Goal: Task Accomplishment & Management: Manage account settings

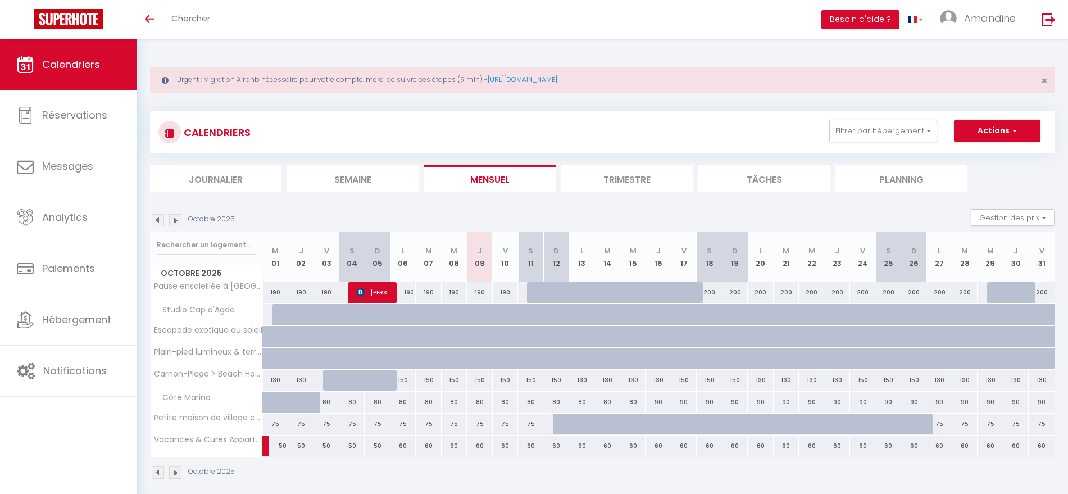
click at [178, 217] on img at bounding box center [175, 220] width 12 height 12
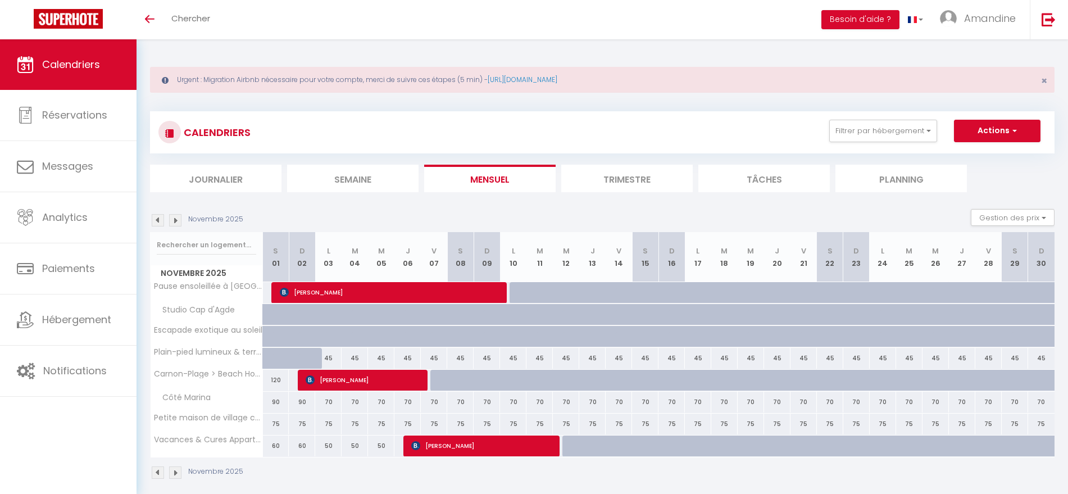
click at [329, 356] on div "45" at bounding box center [328, 358] width 26 height 21
type input "45"
type input "Lun 03 Novembre 2025"
type input "[DATE]"
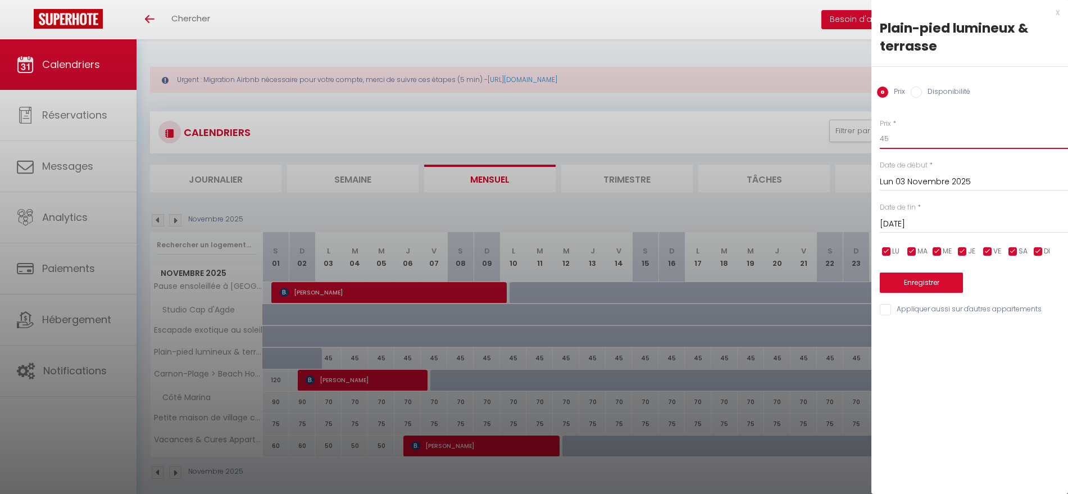
click at [898, 137] on input "45" at bounding box center [974, 139] width 188 height 20
type input "4"
click at [913, 93] on input "Disponibilité" at bounding box center [916, 92] width 11 height 11
radio input "true"
radio input "false"
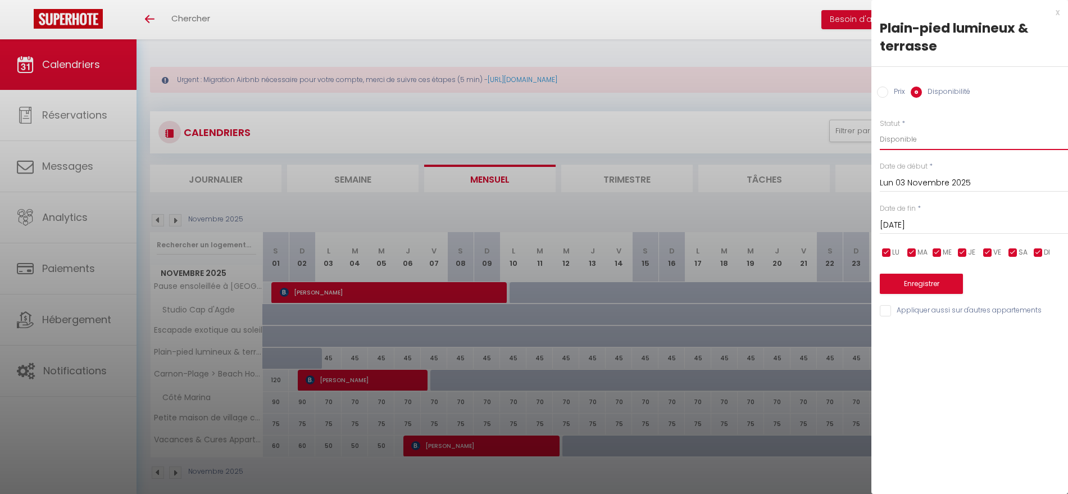
click at [903, 133] on select "Disponible Indisponible" at bounding box center [974, 139] width 188 height 21
select select "0"
click at [880, 129] on select "Disponible Indisponible" at bounding box center [974, 139] width 188 height 21
click at [982, 222] on input "[DATE]" at bounding box center [974, 225] width 188 height 15
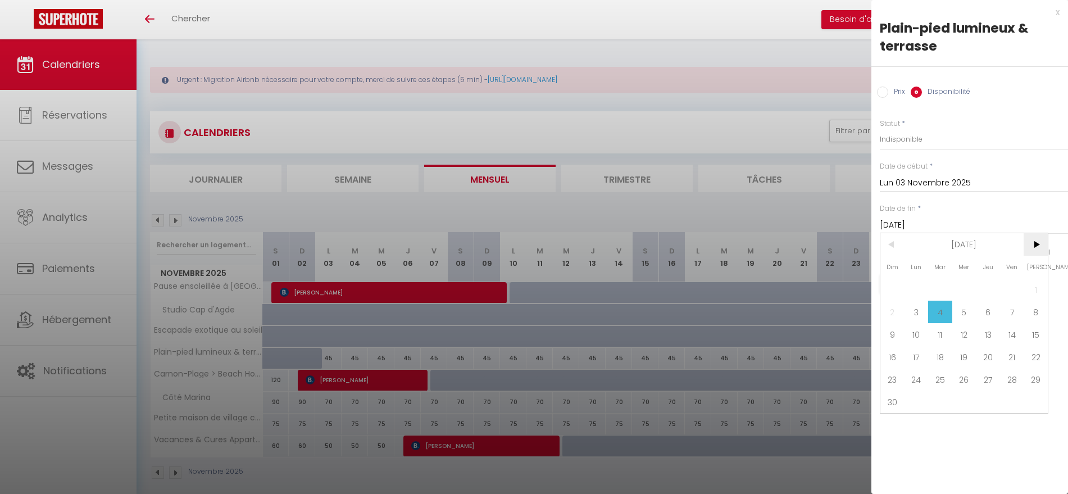
click at [1032, 243] on span ">" at bounding box center [1036, 244] width 24 height 22
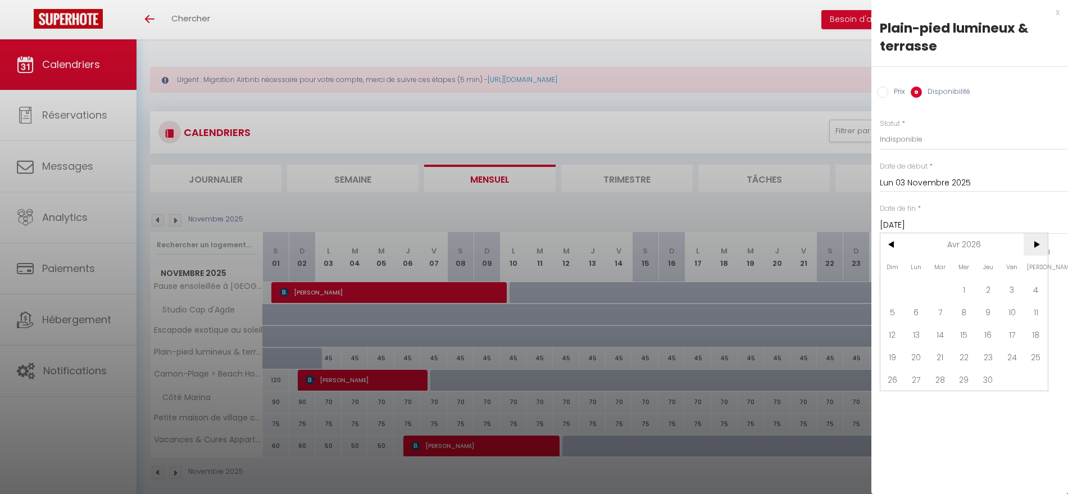
click at [1037, 243] on span ">" at bounding box center [1036, 244] width 24 height 22
click at [912, 288] on span "1" at bounding box center [917, 289] width 24 height 22
type input "Lun 01 Juin 2026"
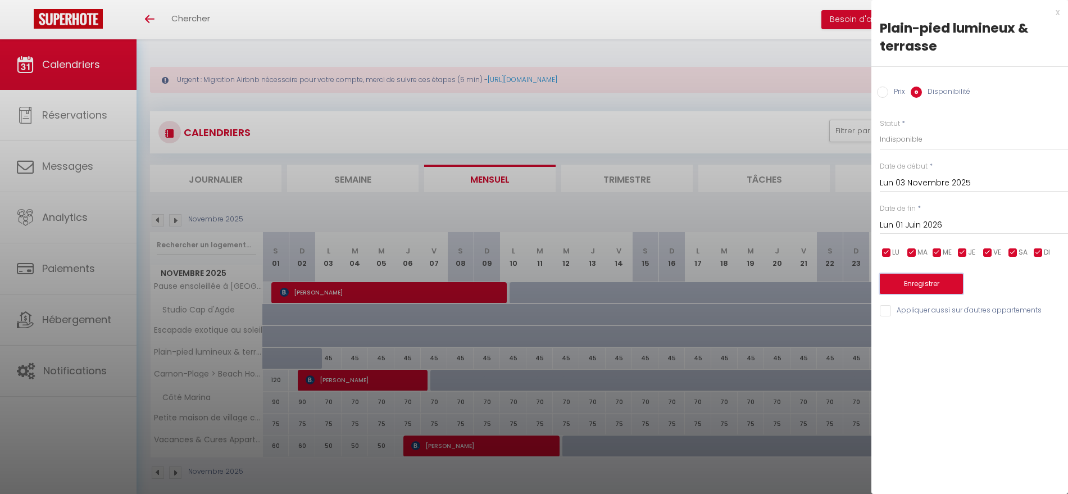
click at [913, 278] on button "Enregistrer" at bounding box center [921, 284] width 83 height 20
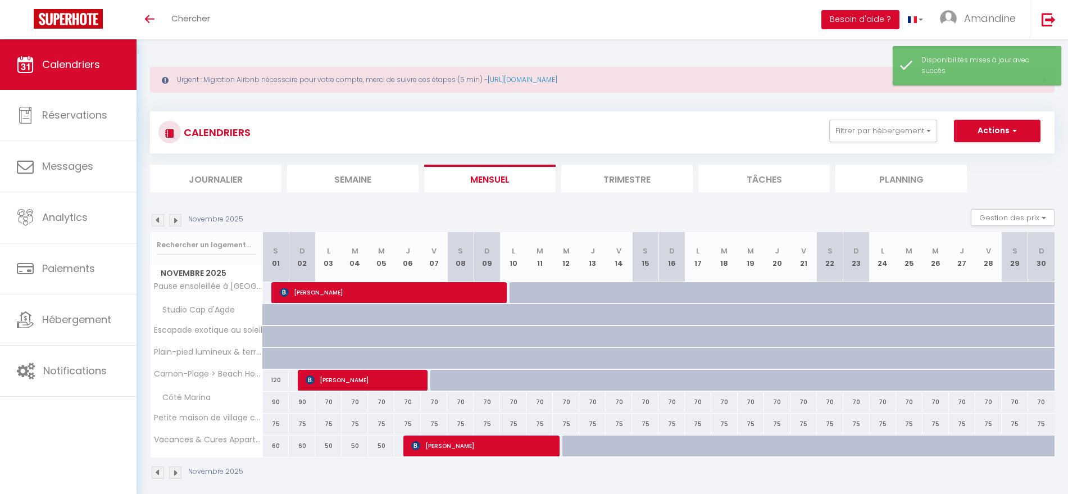
click at [176, 218] on img at bounding box center [175, 220] width 12 height 12
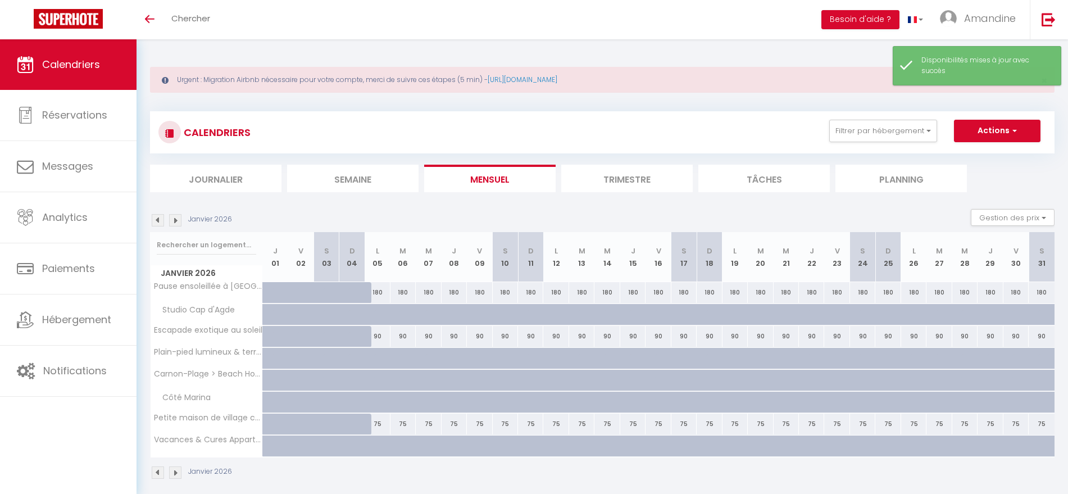
click at [176, 218] on img at bounding box center [175, 220] width 12 height 12
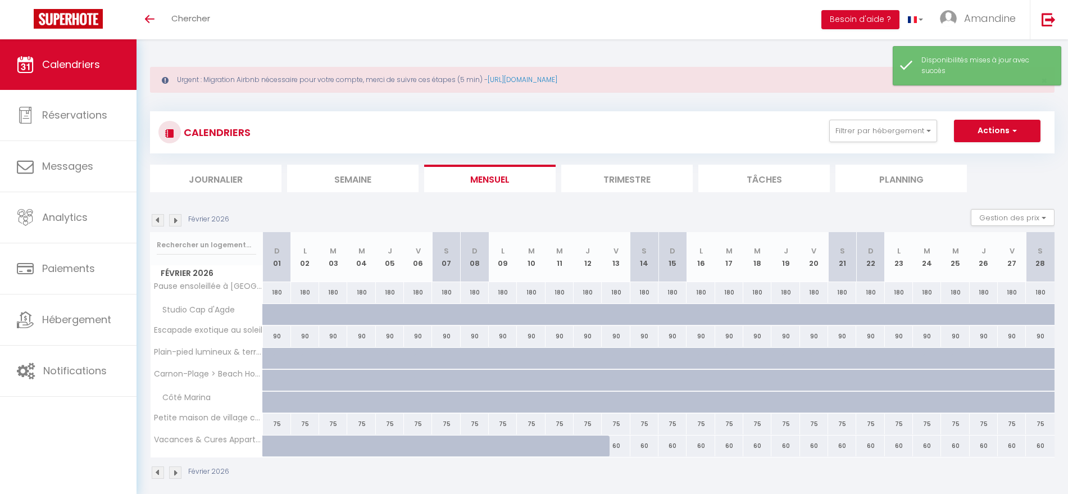
click at [176, 218] on img at bounding box center [175, 220] width 12 height 12
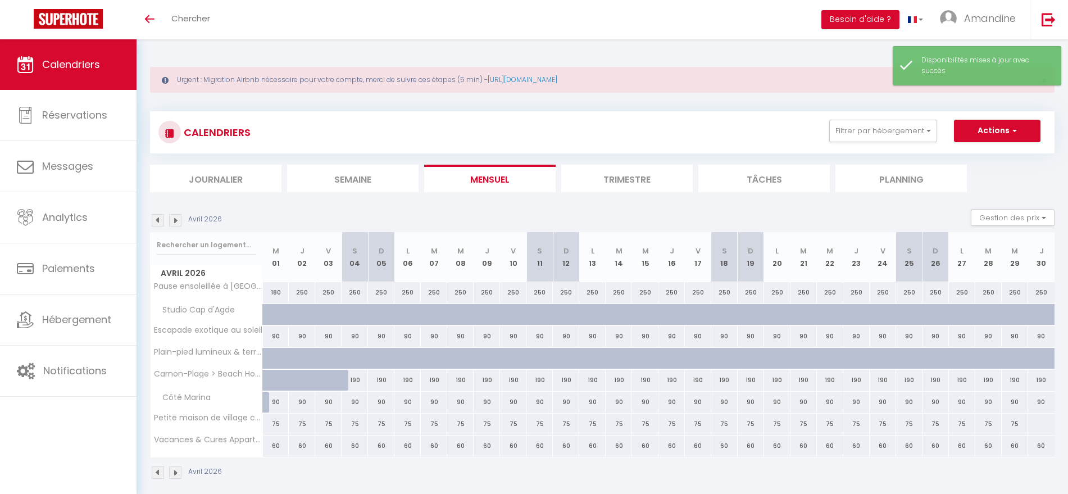
click at [176, 218] on img at bounding box center [175, 220] width 12 height 12
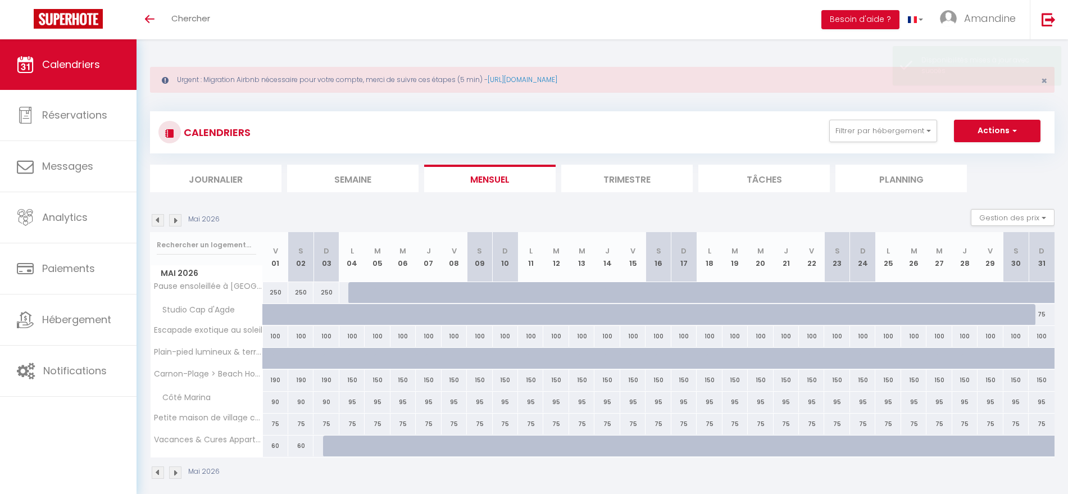
click at [176, 218] on img at bounding box center [175, 220] width 12 height 12
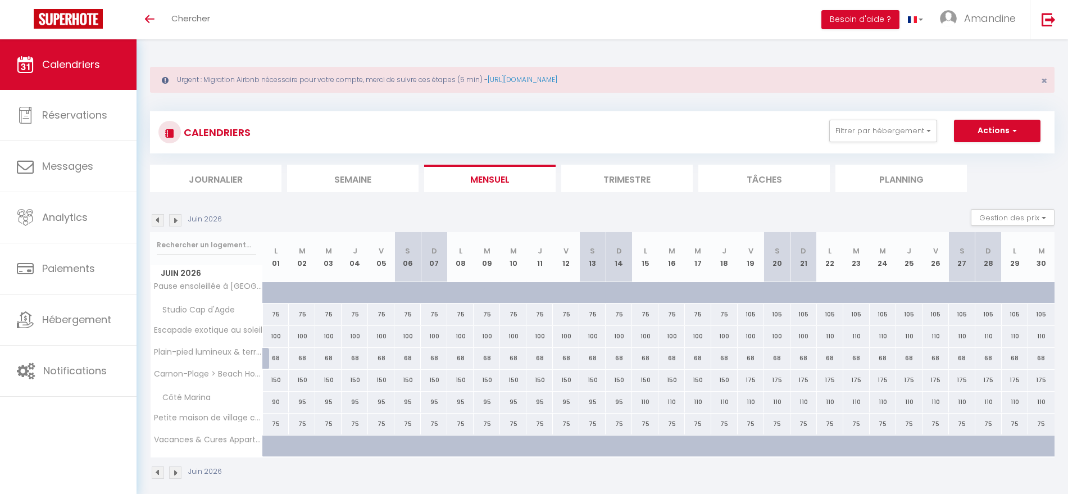
click at [176, 218] on img at bounding box center [175, 220] width 12 height 12
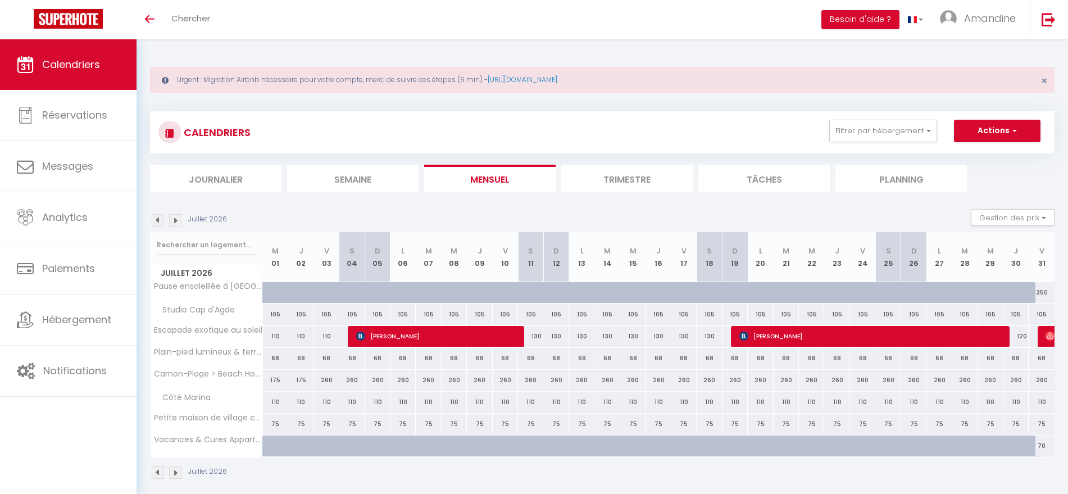
click at [157, 218] on img at bounding box center [158, 220] width 12 height 12
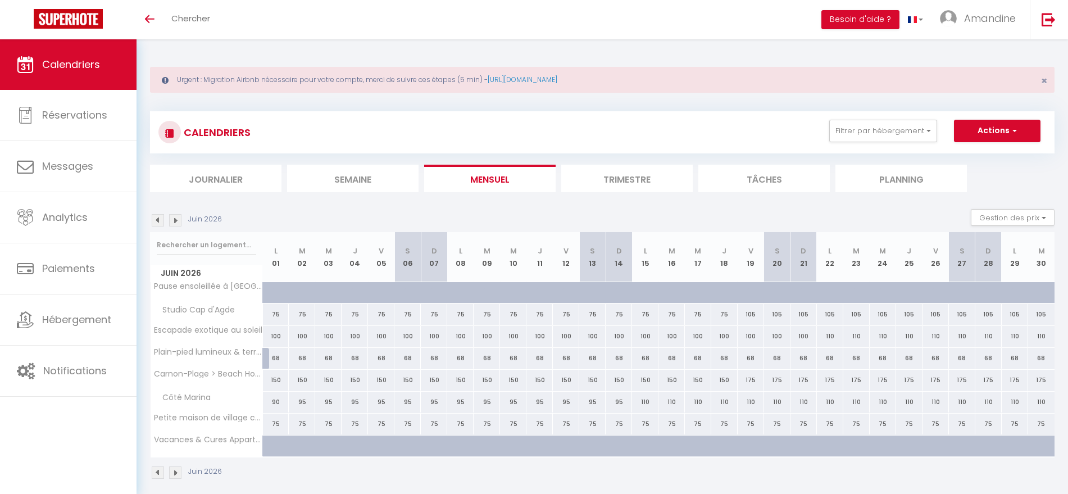
click at [278, 360] on div "68" at bounding box center [276, 358] width 26 height 21
select select "1"
type input "Lun 01 Juin 2026"
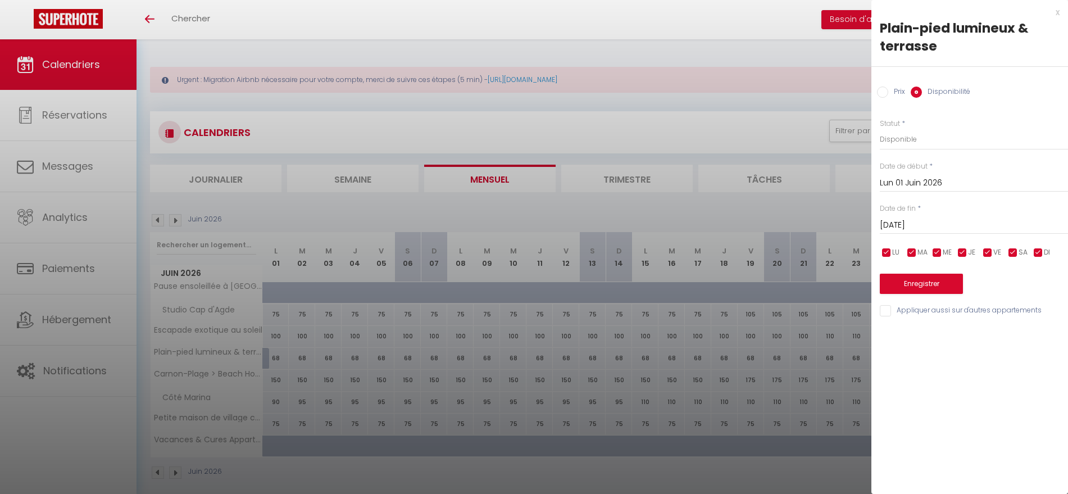
click at [963, 224] on input "[DATE]" at bounding box center [974, 225] width 188 height 15
click at [1037, 246] on span ">" at bounding box center [1036, 244] width 24 height 22
click at [892, 247] on span "<" at bounding box center [893, 244] width 24 height 22
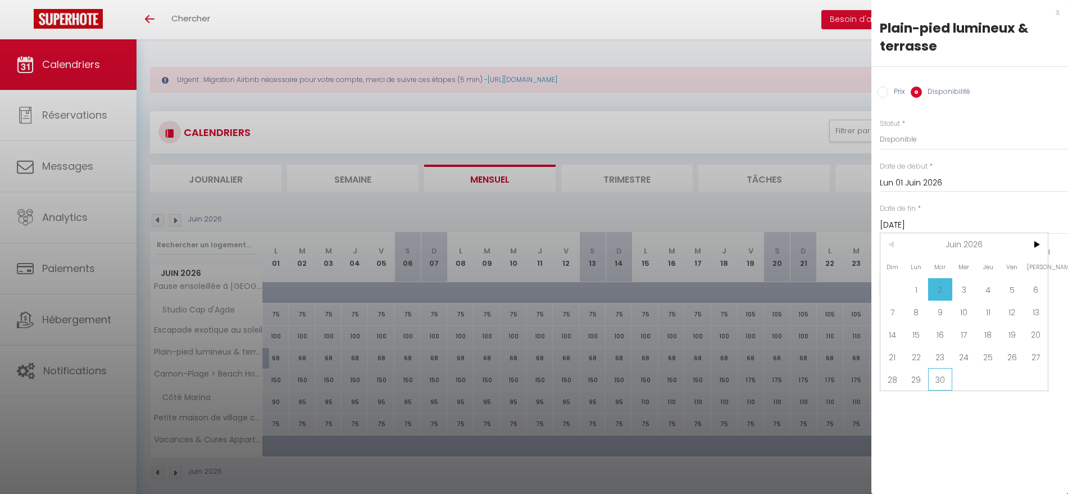
click at [941, 378] on span "30" at bounding box center [940, 379] width 24 height 22
type input "[DATE]"
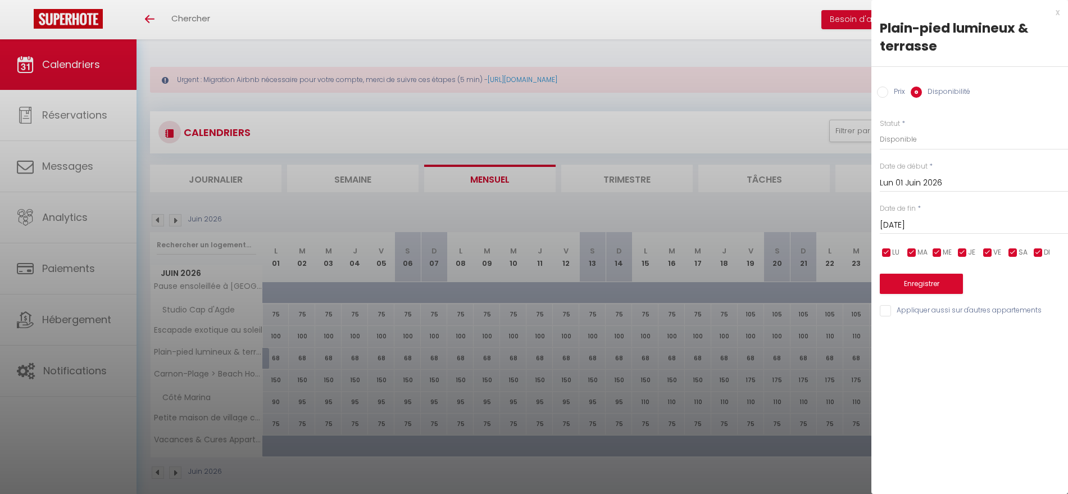
click at [880, 101] on div "Prix Disponibilité" at bounding box center [970, 86] width 197 height 38
click at [882, 94] on input "Prix" at bounding box center [882, 92] width 11 height 11
radio input "true"
radio input "false"
drag, startPoint x: 898, startPoint y: 139, endPoint x: 841, endPoint y: 140, distance: 57.3
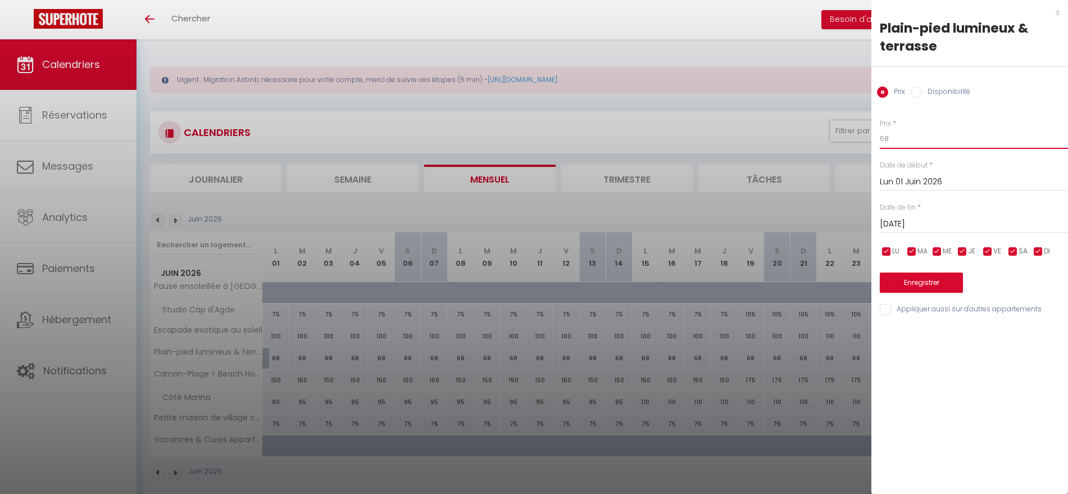
click at [841, 140] on body "🟢 Des questions ou besoin d'assistance pour la migration AirBnB? Prenez rdv >>>…" at bounding box center [534, 286] width 1068 height 494
type input "60"
click at [928, 290] on button "Enregistrer" at bounding box center [921, 283] width 83 height 20
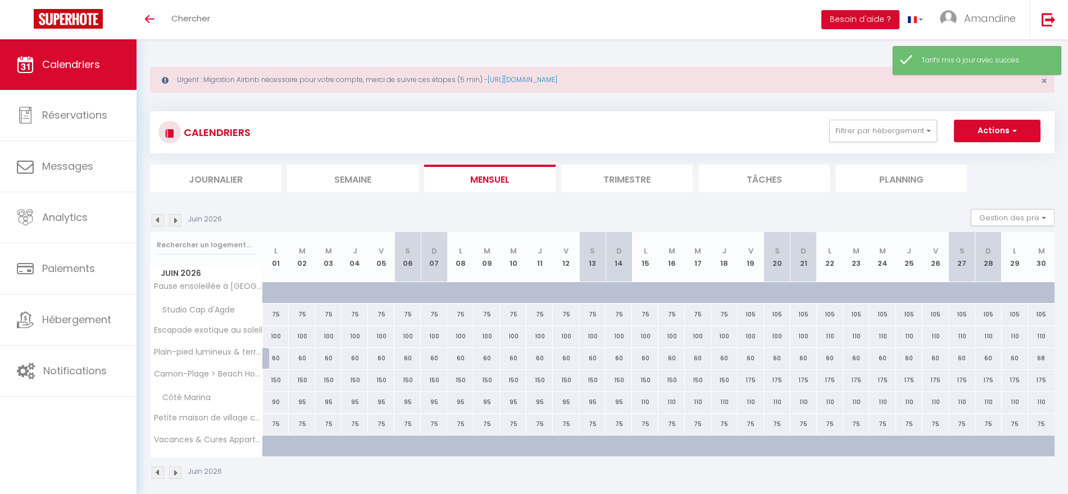
click at [174, 219] on img at bounding box center [175, 220] width 12 height 12
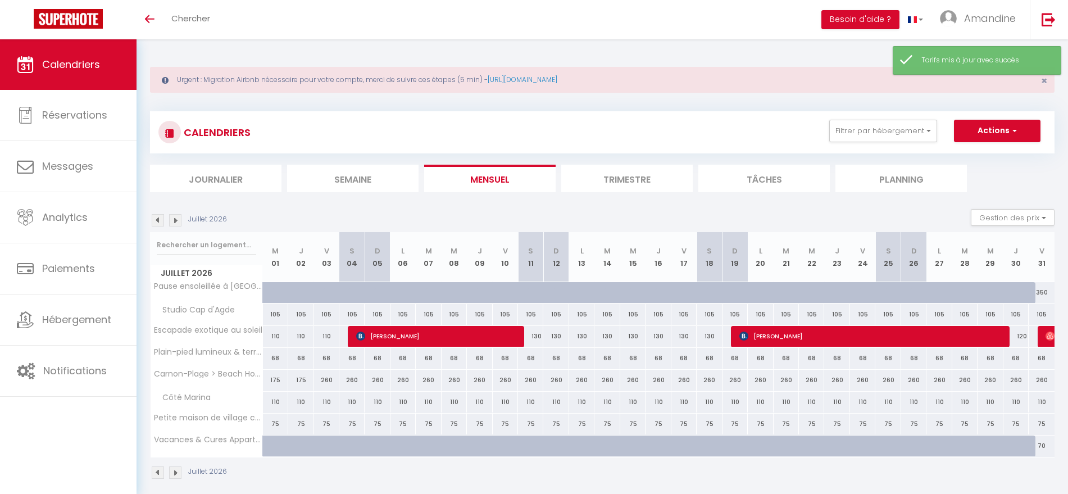
click at [277, 361] on div "68" at bounding box center [275, 358] width 25 height 21
type input "68"
type input "Mer 01 Juillet 2026"
type input "Jeu 02 Juillet 2026"
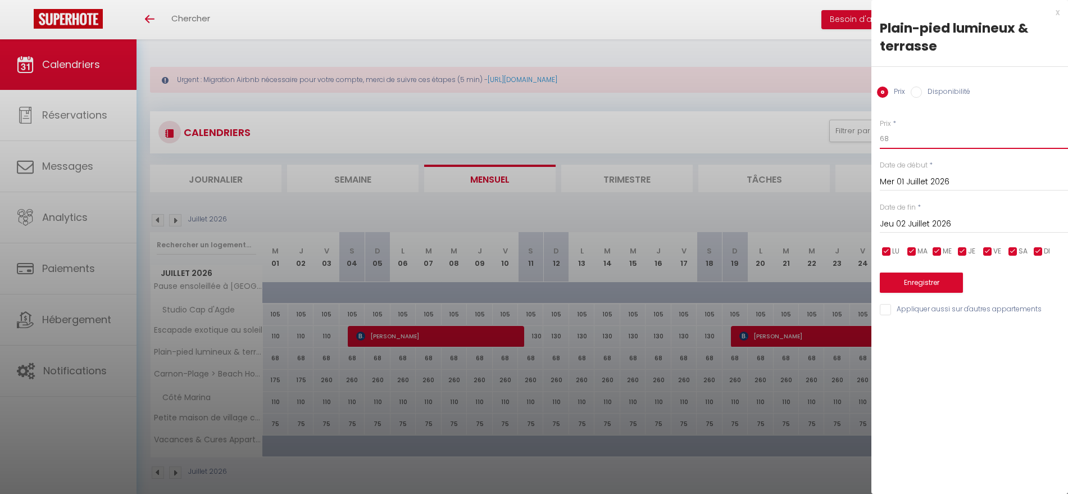
click at [905, 143] on input "68" at bounding box center [974, 139] width 188 height 20
click at [986, 229] on input "Jeu 02 Juillet 2026" at bounding box center [974, 224] width 188 height 15
click at [780, 76] on div at bounding box center [534, 247] width 1068 height 494
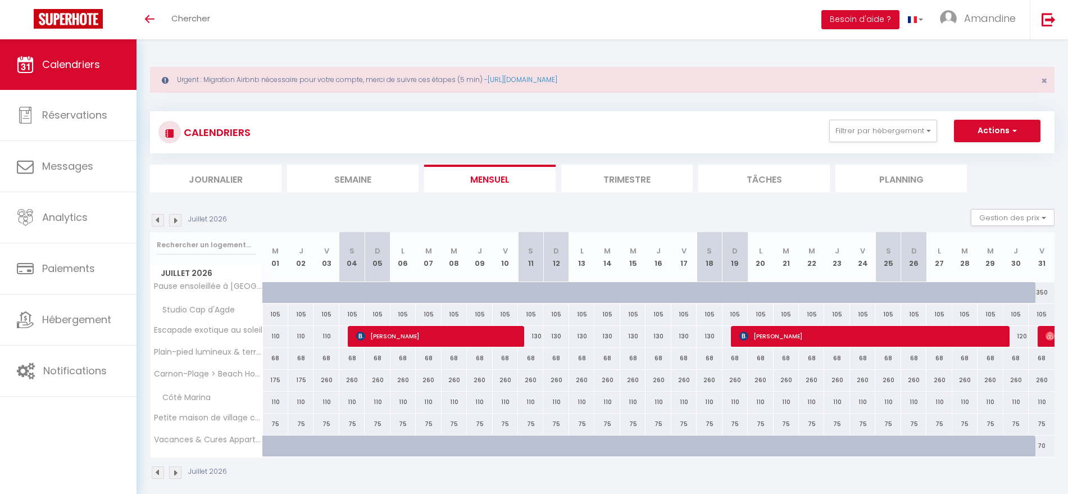
click at [175, 215] on img at bounding box center [175, 220] width 12 height 12
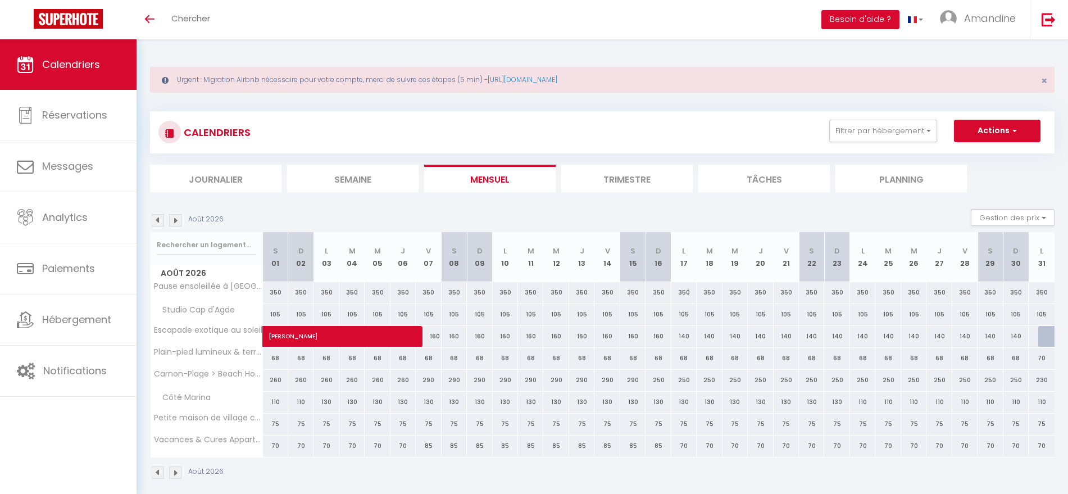
click at [275, 360] on div "68" at bounding box center [275, 358] width 25 height 21
type input "68"
type input "[DATE]"
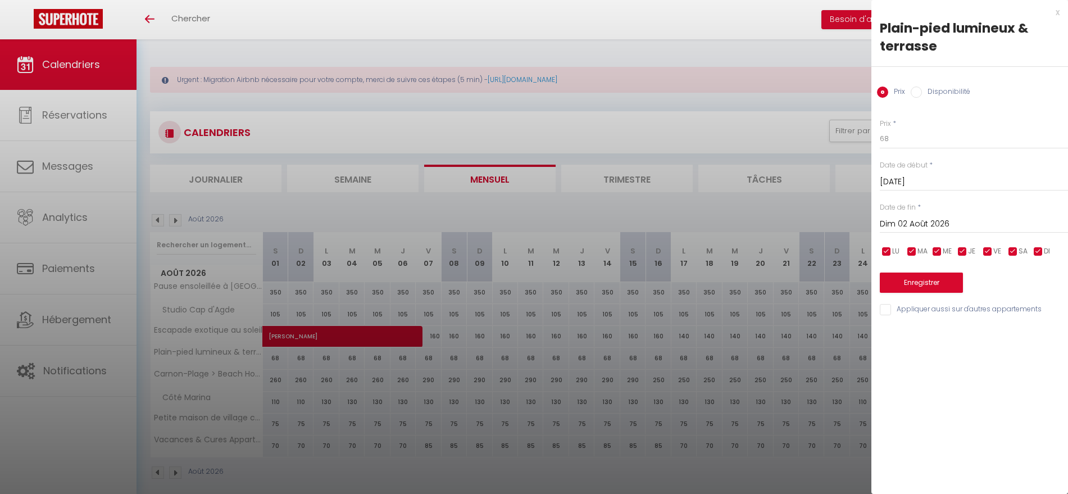
click at [956, 222] on input "Dim 02 Août 2026" at bounding box center [974, 224] width 188 height 15
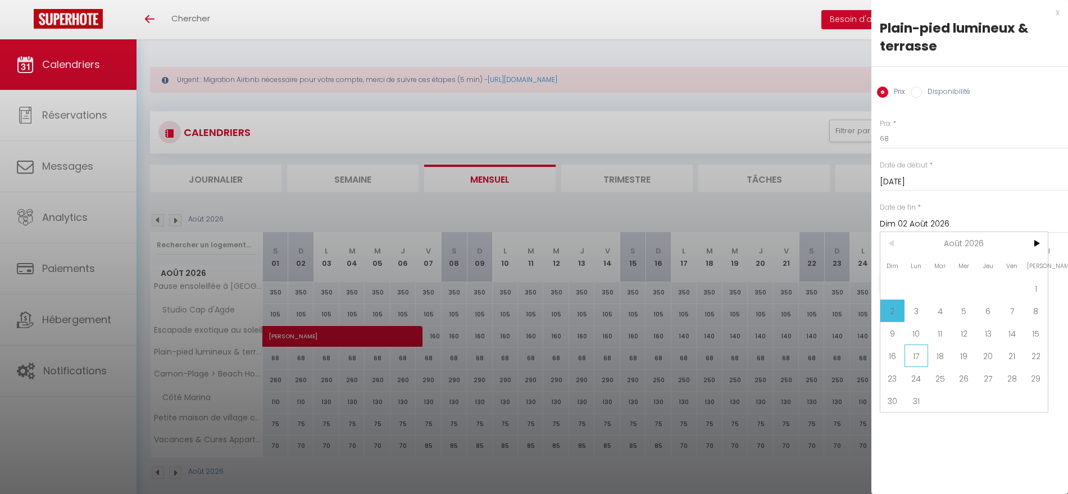
click at [909, 355] on span "17" at bounding box center [917, 356] width 24 height 22
type input "Lun 17 Août 2026"
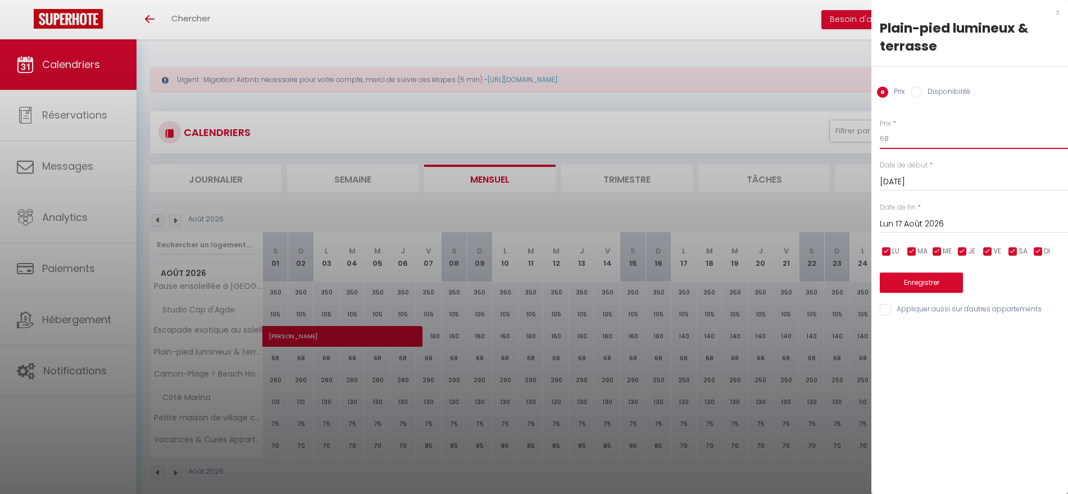
drag, startPoint x: 898, startPoint y: 139, endPoint x: 874, endPoint y: 137, distance: 23.8
click at [874, 137] on div "Prix * 68 Statut * Disponible Indisponible Date de début * [DATE] < [DATE] > Di…" at bounding box center [970, 211] width 197 height 212
type input "74"
click at [904, 282] on button "Enregistrer" at bounding box center [921, 283] width 83 height 20
